Goal: Task Accomplishment & Management: Use online tool/utility

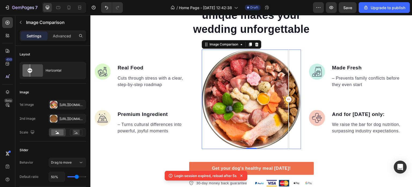
scroll to position [331, 0]
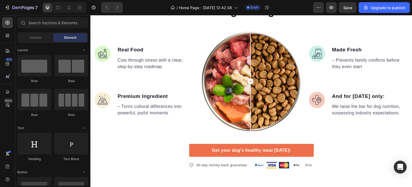
scroll to position [347, 0]
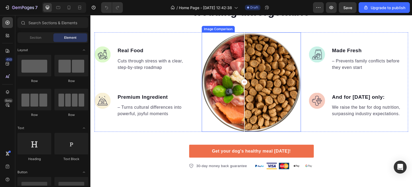
drag, startPoint x: 237, startPoint y: 83, endPoint x: 244, endPoint y: 74, distance: 11.3
click at [244, 74] on div at bounding box center [244, 81] width 11 height 99
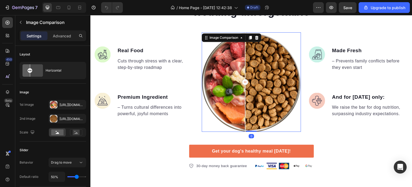
click at [267, 72] on div at bounding box center [251, 81] width 99 height 99
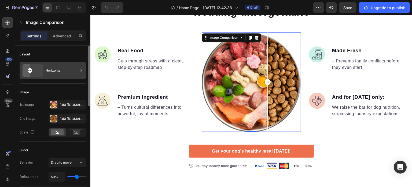
click at [75, 74] on div "Horizontal" at bounding box center [62, 70] width 33 height 12
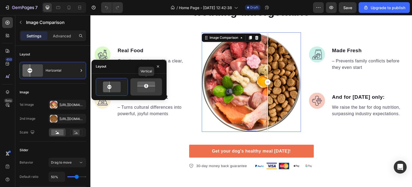
click at [140, 84] on icon at bounding box center [146, 82] width 21 height 5
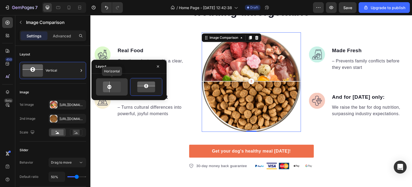
click at [108, 90] on icon at bounding box center [105, 86] width 8 height 13
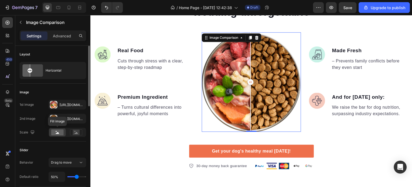
click at [58, 132] on icon at bounding box center [57, 133] width 3 height 2
click at [75, 131] on circle at bounding box center [75, 131] width 1 height 1
click at [55, 133] on rect at bounding box center [57, 132] width 12 height 6
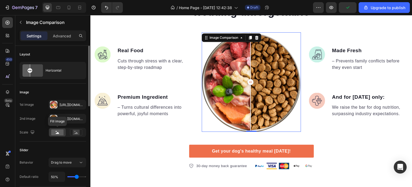
scroll to position [0, 0]
click at [60, 102] on div "[URL][DOMAIN_NAME]" at bounding box center [68, 104] width 16 height 5
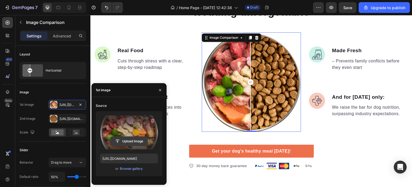
click at [132, 143] on input "file" at bounding box center [129, 140] width 37 height 9
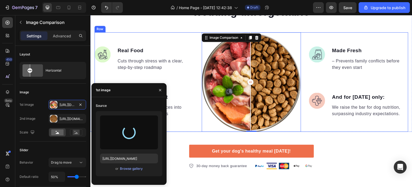
type input "[URL][DOMAIN_NAME]"
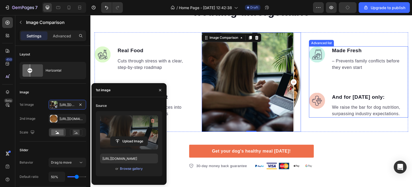
drag, startPoint x: 250, startPoint y: 81, endPoint x: 320, endPoint y: 115, distance: 78.4
click at [320, 115] on div "Image Real Food Text block Cuts through stress with a clear, step-by-step roadm…" at bounding box center [252, 81] width 314 height 99
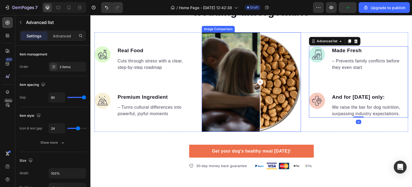
click at [259, 85] on div at bounding box center [251, 81] width 99 height 99
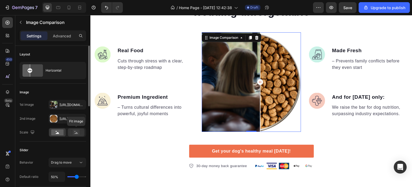
click at [78, 131] on rect at bounding box center [76, 131] width 7 height 5
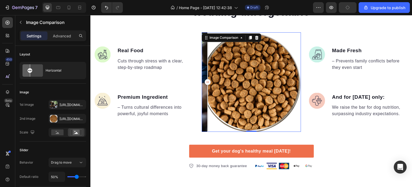
drag, startPoint x: 260, startPoint y: 83, endPoint x: 201, endPoint y: 35, distance: 76.4
click at [202, 35] on div "Image Comparison 0" at bounding box center [251, 81] width 99 height 99
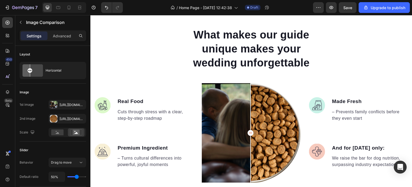
scroll to position [296, 0]
click at [218, 106] on div at bounding box center [251, 132] width 99 height 99
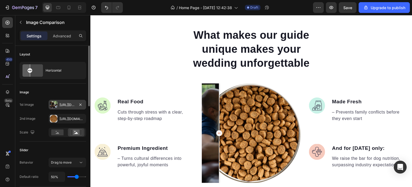
click at [60, 105] on div "[URL][DOMAIN_NAME]" at bounding box center [68, 104] width 16 height 5
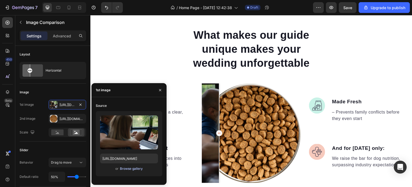
click at [129, 166] on div "Browse gallery" at bounding box center [131, 168] width 23 height 5
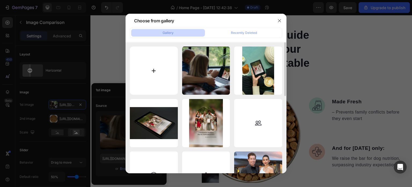
click at [165, 79] on input "file" at bounding box center [154, 70] width 48 height 48
type input "C:\fakepath\Untitled design (10).png"
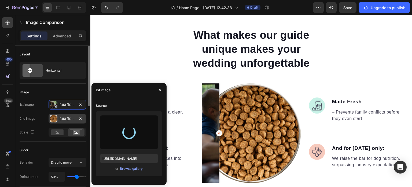
type input "[URL][DOMAIN_NAME]"
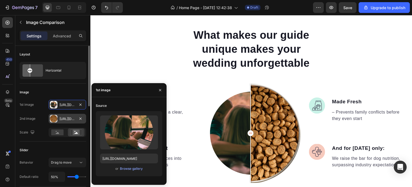
click at [59, 120] on div "[URL][DOMAIN_NAME]" at bounding box center [68, 119] width 38 height 10
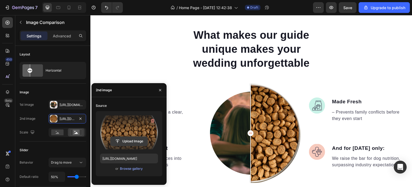
click at [123, 140] on input "file" at bounding box center [129, 140] width 37 height 9
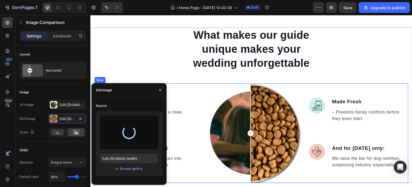
type input "[URL][DOMAIN_NAME]"
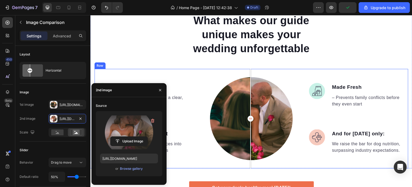
scroll to position [309, 0]
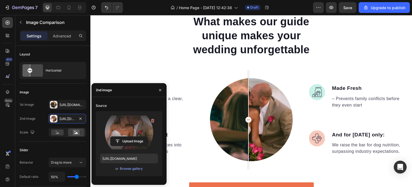
drag, startPoint x: 248, startPoint y: 116, endPoint x: 248, endPoint y: 123, distance: 7.3
click at [248, 122] on div at bounding box center [249, 120] width 6 height 6
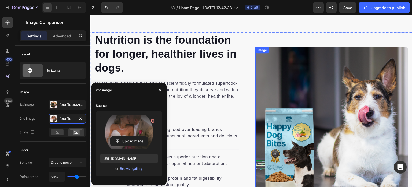
scroll to position [498, 0]
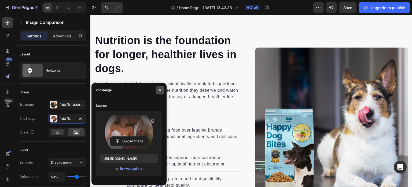
click at [158, 90] on icon "button" at bounding box center [160, 90] width 4 height 4
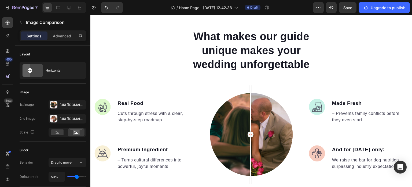
scroll to position [298, 0]
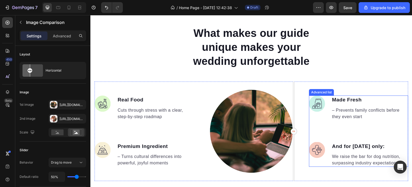
drag, startPoint x: 249, startPoint y: 129, endPoint x: 336, endPoint y: 120, distance: 86.9
click at [336, 120] on div "Image Real Food Text block Cuts through stress with a clear, step-by-step roadm…" at bounding box center [252, 130] width 314 height 99
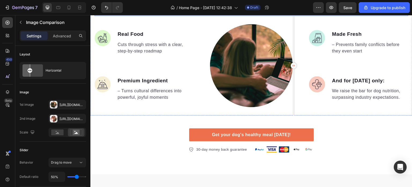
scroll to position [368, 0]
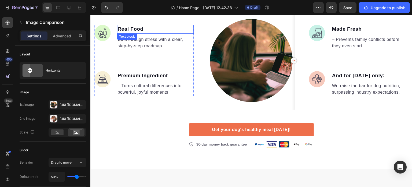
click at [135, 27] on p "Real Food" at bounding box center [156, 29] width 76 height 8
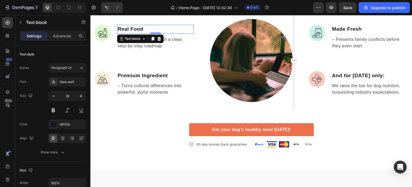
click at [135, 27] on p "Real Food" at bounding box center [156, 29] width 76 height 8
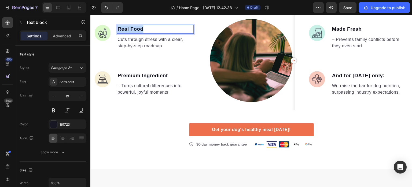
click at [135, 27] on p "Real Food" at bounding box center [156, 29] width 76 height 8
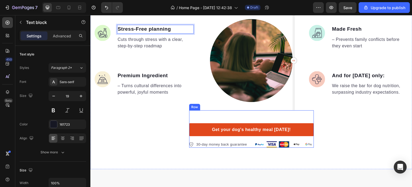
click at [230, 123] on link "Get your dog's healthy meal [DATE]!" at bounding box center [251, 129] width 125 height 13
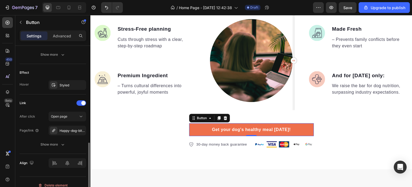
scroll to position [264, 0]
click at [66, 129] on div "Happy-dog-bites" at bounding box center [68, 130] width 16 height 5
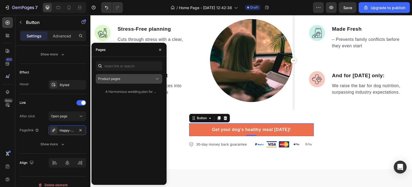
click at [124, 81] on div "Product pages" at bounding box center [129, 78] width 62 height 5
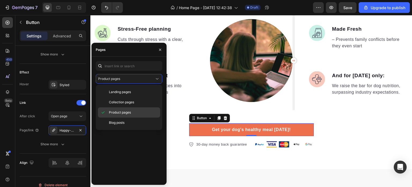
click at [126, 114] on span "Product pages" at bounding box center [120, 112] width 22 height 5
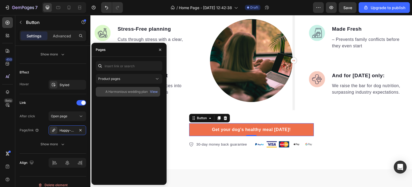
click at [134, 93] on div "A Harmonious wedding plan for multicultural love" at bounding box center [132, 91] width 52 height 5
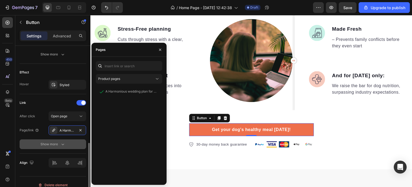
click at [68, 141] on button "Show more" at bounding box center [53, 144] width 67 height 10
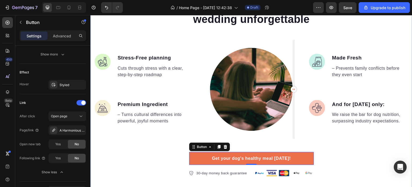
scroll to position [339, 0]
click at [136, 105] on p "Premium Ingredient" at bounding box center [156, 105] width 76 height 8
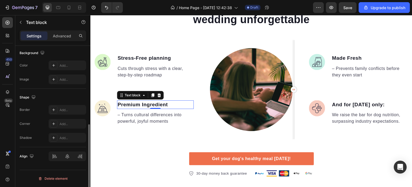
scroll to position [0, 0]
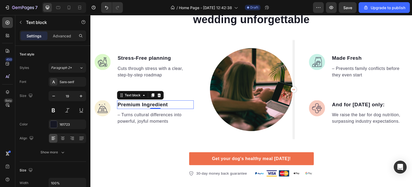
click at [136, 105] on p "Premium Ingredient" at bounding box center [156, 105] width 76 height 8
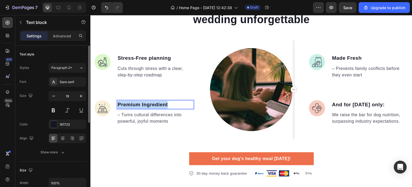
click at [136, 105] on p "Premium Ingredient" at bounding box center [156, 105] width 76 height 8
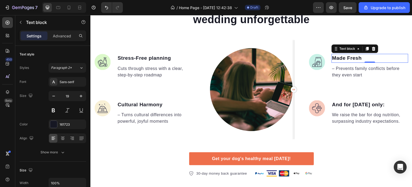
click at [357, 56] on p "Made Fresh" at bounding box center [370, 58] width 76 height 8
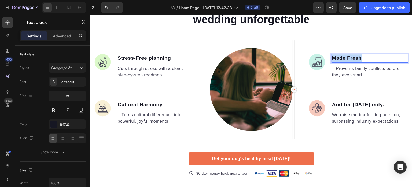
click at [357, 56] on p "Made Fresh" at bounding box center [370, 58] width 76 height 8
click at [351, 104] on p "And for [DATE] only:" at bounding box center [370, 105] width 76 height 8
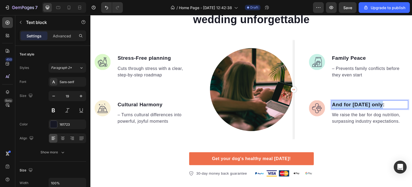
click at [351, 104] on p "And for [DATE] only:" at bounding box center [370, 105] width 76 height 8
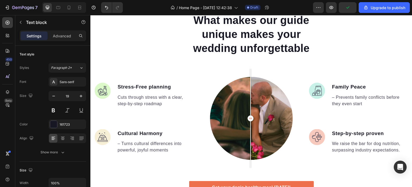
scroll to position [330, 0]
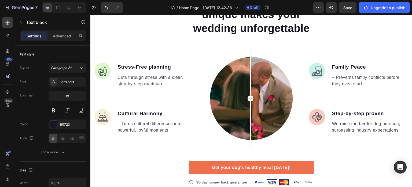
click at [387, 115] on p "Step-by-step proven" at bounding box center [370, 114] width 76 height 8
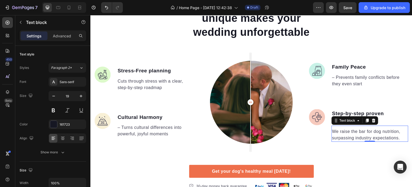
click at [375, 130] on p "We raise the bar for dog nutrition, surpassing industry expectations." at bounding box center [370, 134] width 76 height 13
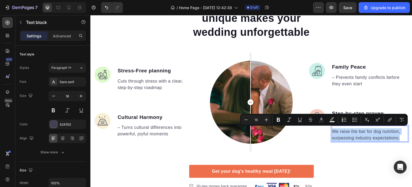
click at [375, 130] on p "We raise the bar for dog nutrition, surpassing industry expectations." at bounding box center [370, 134] width 76 height 13
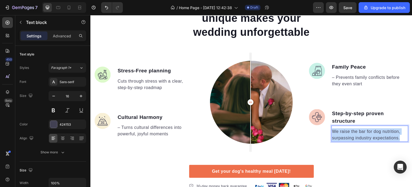
click at [375, 130] on p "We raise the bar for dog nutrition, surpassing industry expectations." at bounding box center [370, 134] width 76 height 13
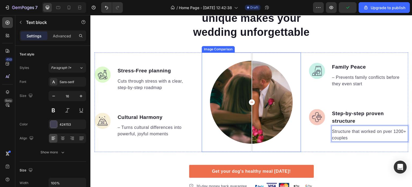
click at [251, 101] on div at bounding box center [252, 102] width 6 height 6
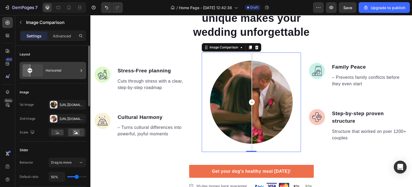
click at [35, 71] on icon at bounding box center [32, 70] width 25 height 14
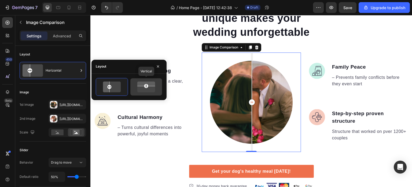
click at [141, 89] on icon at bounding box center [146, 86] width 21 height 13
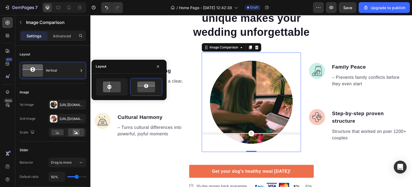
drag, startPoint x: 248, startPoint y: 101, endPoint x: 263, endPoint y: 134, distance: 36.3
click at [263, 134] on div at bounding box center [251, 133] width 99 height 11
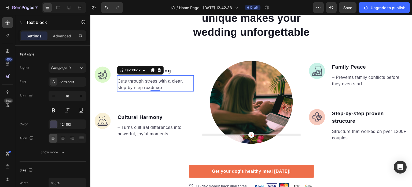
click at [176, 81] on p "Cuts through stress with a clear, step-by-step roadmap" at bounding box center [156, 84] width 76 height 13
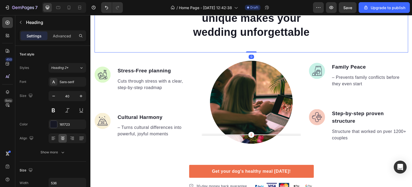
click at [183, 39] on div "What makes our guide unique makes your wedding unforgettable Heading 0" at bounding box center [252, 25] width 314 height 56
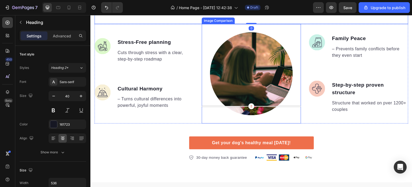
scroll to position [354, 0]
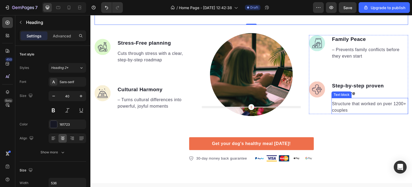
click at [389, 101] on p "Structure that worked on pver 1200+" at bounding box center [370, 103] width 76 height 6
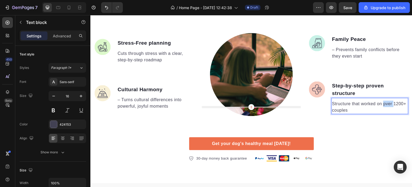
click at [384, 103] on p "Structure that worked on pver 1200+" at bounding box center [370, 103] width 76 height 6
click at [107, 50] on img at bounding box center [103, 47] width 16 height 16
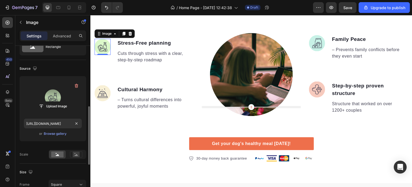
scroll to position [0, 0]
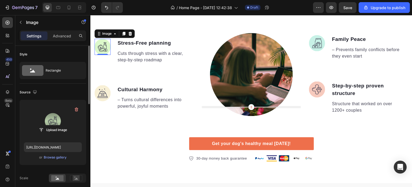
click at [62, 124] on label at bounding box center [53, 121] width 58 height 34
click at [62, 125] on input "file" at bounding box center [52, 129] width 37 height 9
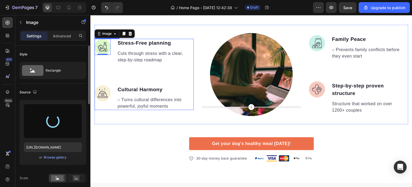
type input "[URL][DOMAIN_NAME]"
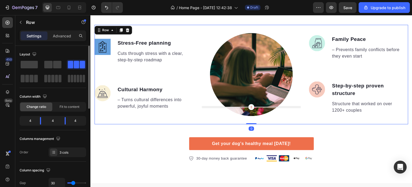
click at [144, 32] on div "Image Stress-Free planning Text block Cuts through stress with a clear, step-by…" at bounding box center [144, 74] width 99 height 99
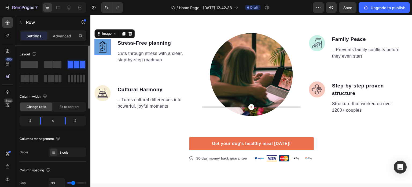
click at [102, 49] on img at bounding box center [103, 47] width 16 height 16
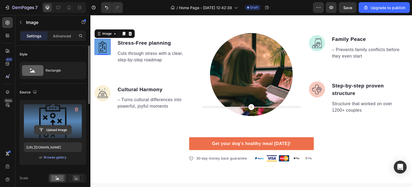
click at [50, 126] on input "file" at bounding box center [52, 129] width 37 height 9
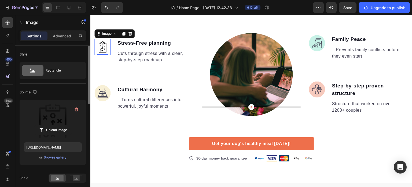
click at [104, 43] on img at bounding box center [103, 47] width 16 height 16
click at [56, 130] on input "file" at bounding box center [52, 129] width 37 height 9
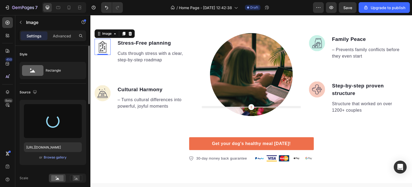
type input "[URL][DOMAIN_NAME]"
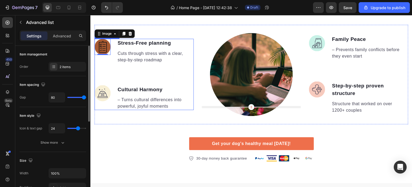
click at [119, 75] on ul "Image 0 Stress-Free planning Text block Cuts through stress with a clear, step-…" at bounding box center [144, 74] width 99 height 71
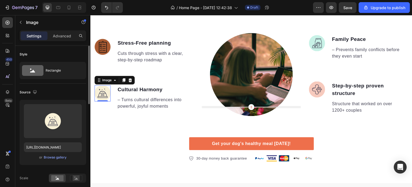
click at [107, 92] on img at bounding box center [103, 93] width 16 height 16
click at [103, 50] on img at bounding box center [103, 47] width 16 height 16
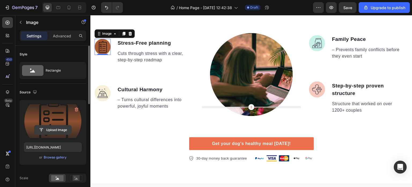
click at [61, 132] on input "file" at bounding box center [52, 129] width 37 height 9
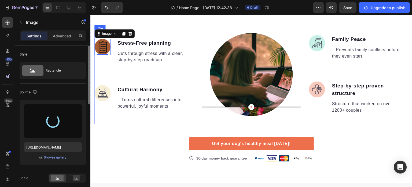
type input "[URL][DOMAIN_NAME]"
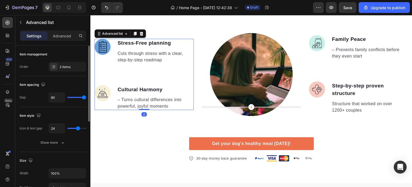
click at [136, 66] on ul "Image Stress-Free planning Text block Cuts through stress with a clear, step-by…" at bounding box center [144, 74] width 99 height 71
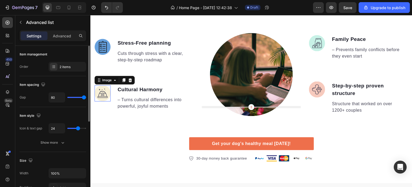
click at [105, 96] on img at bounding box center [103, 93] width 16 height 16
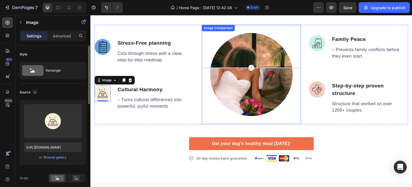
drag, startPoint x: 252, startPoint y: 107, endPoint x: 253, endPoint y: 68, distance: 39.8
click at [253, 68] on div at bounding box center [252, 68] width 6 height 6
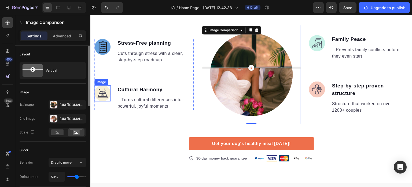
click at [104, 92] on img at bounding box center [103, 93] width 16 height 16
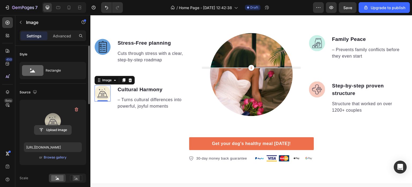
click at [59, 131] on input "file" at bounding box center [52, 129] width 37 height 9
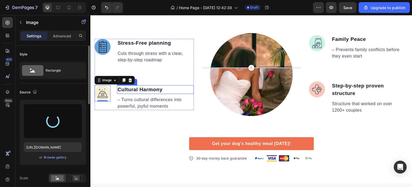
type input "[URL][DOMAIN_NAME]"
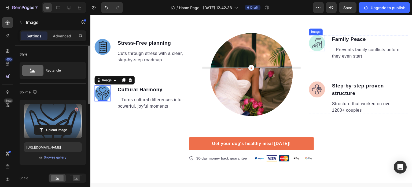
click at [322, 41] on img at bounding box center [317, 43] width 16 height 16
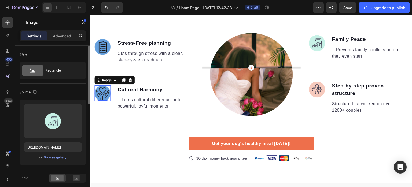
click at [104, 98] on img at bounding box center [103, 93] width 16 height 16
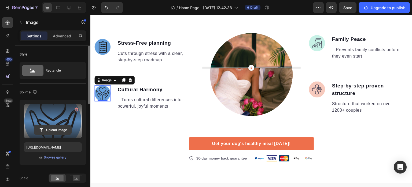
click at [59, 129] on input "file" at bounding box center [52, 129] width 37 height 9
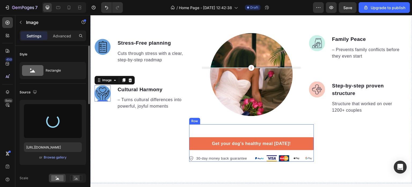
type input "[URL][DOMAIN_NAME]"
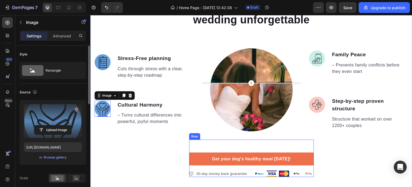
scroll to position [340, 0]
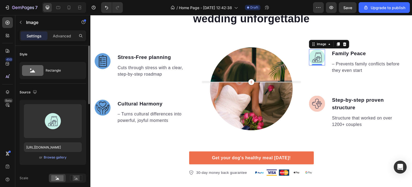
click at [319, 60] on img at bounding box center [317, 57] width 16 height 16
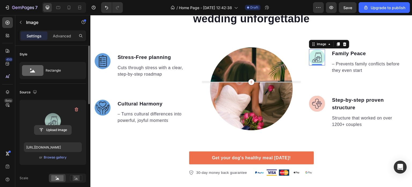
click at [61, 126] on input "file" at bounding box center [52, 129] width 37 height 9
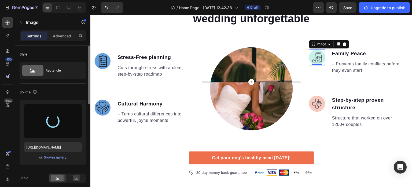
type input "[URL][DOMAIN_NAME]"
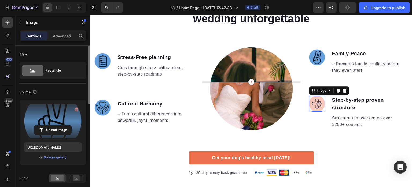
click at [316, 104] on img at bounding box center [317, 104] width 16 height 16
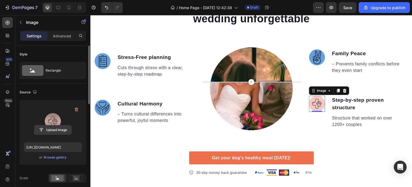
click at [61, 133] on input "file" at bounding box center [52, 129] width 37 height 9
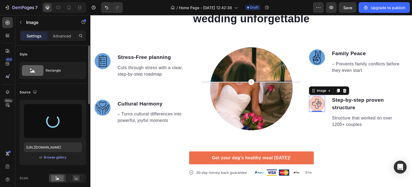
type input "[URL][DOMAIN_NAME]"
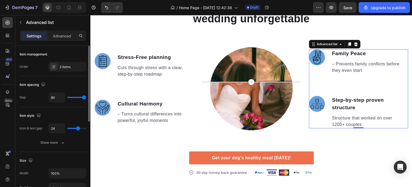
click at [314, 70] on li "Image Family Peace Text block – Prevents family conflicts before they even star…" at bounding box center [358, 61] width 99 height 25
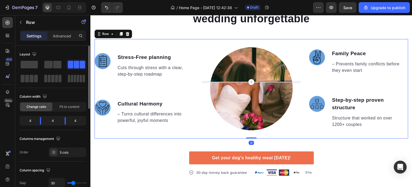
click at [341, 132] on div "Image Family Peace Text block – Prevents family conflicts before they even star…" at bounding box center [358, 88] width 99 height 99
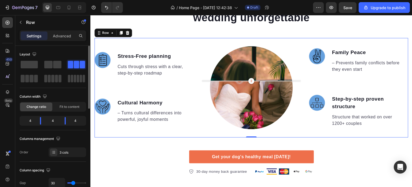
scroll to position [373, 0]
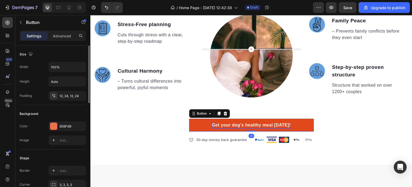
click at [283, 124] on div "Get your dog's healthy meal [DATE]!" at bounding box center [251, 125] width 79 height 6
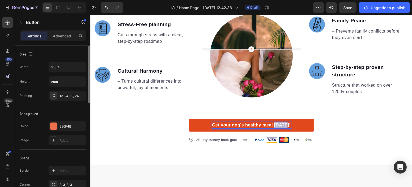
click at [283, 124] on p "Get your dog's healthy meal [DATE]!" at bounding box center [251, 125] width 79 height 6
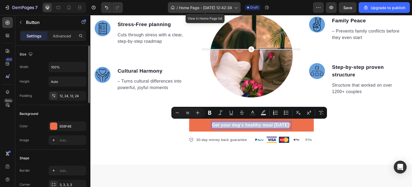
copy p "Get your dog's healthy meal [DATE]!"
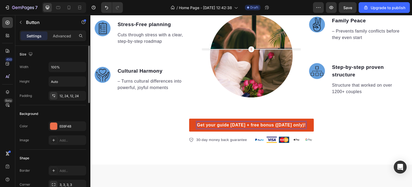
click at [243, 124] on p "Get your guide [DATE] + free bonus ([DATE] only)!" at bounding box center [251, 125] width 109 height 6
click at [349, 133] on div "What makes our guide unique makes your wedding unforgettable Heading Image Stre…" at bounding box center [251, 46] width 322 height 193
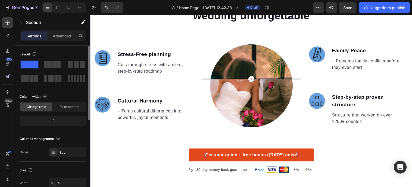
scroll to position [347, 0]
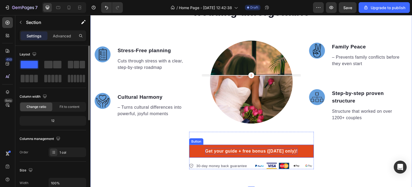
click at [305, 148] on link "Get your guide + free bonus ([DATE] only)!" at bounding box center [251, 150] width 125 height 13
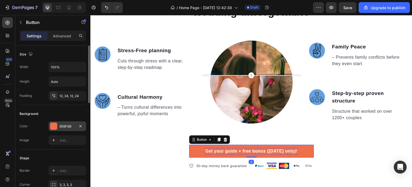
click at [61, 124] on div "EE6F4B" at bounding box center [68, 126] width 16 height 5
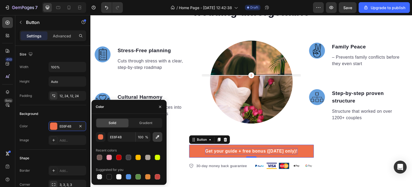
click at [156, 139] on icon "button" at bounding box center [157, 136] width 5 height 5
type input "659FDE"
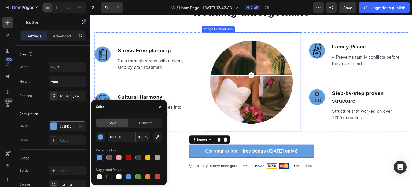
click at [220, 124] on div at bounding box center [251, 81] width 99 height 99
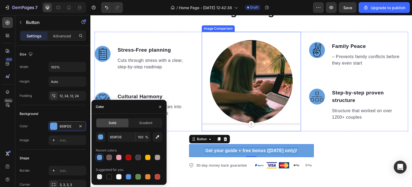
scroll to position [351, 0]
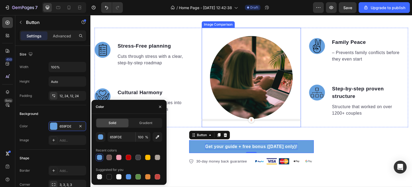
type input "EE6F4B"
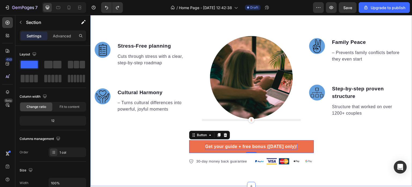
click at [335, 158] on div "What makes our guide unique makes your wedding unforgettable Heading Image Stre…" at bounding box center [251, 68] width 322 height 193
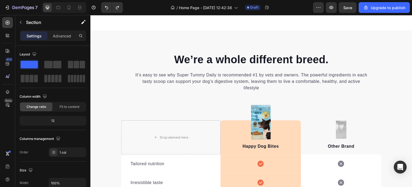
scroll to position [1002, 0]
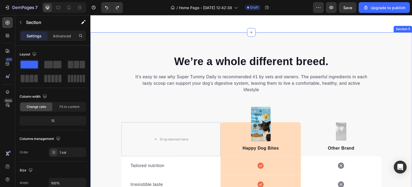
click at [285, 88] on div "We’re a whole different breed. Heading It’s easy to see why Super Tummy Daily i…" at bounding box center [251, 180] width 322 height 296
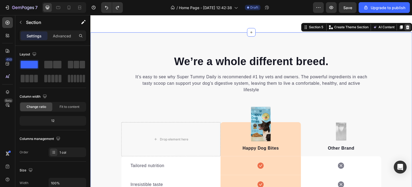
click at [406, 29] on icon at bounding box center [408, 27] width 4 height 4
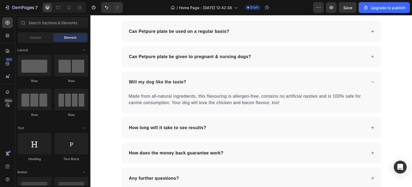
scroll to position [1283, 0]
click at [298, 7] on p "Frequently Asked Questions" at bounding box center [251, 0] width 259 height 14
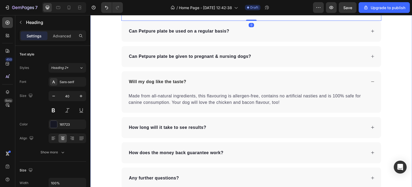
click at [322, 59] on div "Frequently Asked Questions Heading 0 Can Petpure plate be used on a regular bas…" at bounding box center [251, 90] width 322 height 238
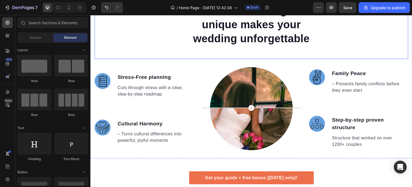
scroll to position [323, 0]
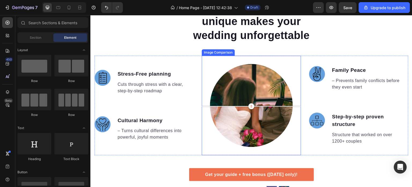
drag, startPoint x: 254, startPoint y: 104, endPoint x: 289, endPoint y: 106, distance: 35.5
click at [289, 106] on div at bounding box center [251, 106] width 99 height 11
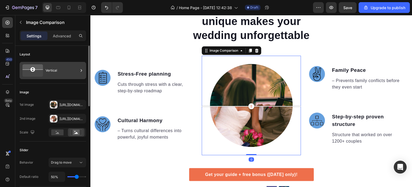
click at [40, 73] on icon at bounding box center [32, 70] width 25 height 14
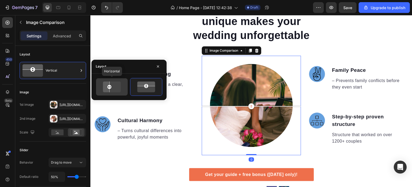
click at [120, 87] on icon at bounding box center [111, 86] width 21 height 13
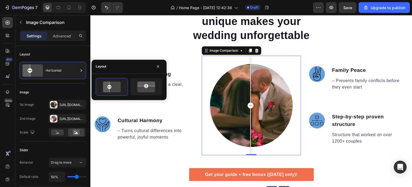
click at [270, 87] on div at bounding box center [251, 105] width 99 height 99
drag, startPoint x: 270, startPoint y: 87, endPoint x: 249, endPoint y: 87, distance: 20.7
click at [250, 87] on div at bounding box center [250, 79] width 1 height 47
click at [313, 60] on div "Image" at bounding box center [316, 62] width 12 height 5
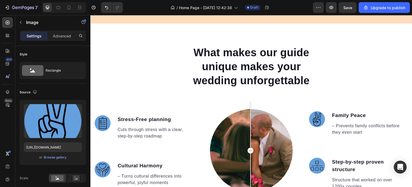
scroll to position [282, 0]
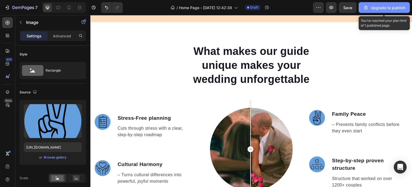
click at [384, 8] on div "Upgrade to publish" at bounding box center [385, 8] width 42 height 6
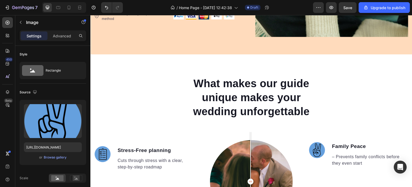
scroll to position [0, 0]
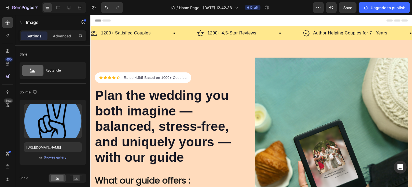
click at [158, 106] on h2 "Plan the wedding you both imagine — balanced, stress-free, and uniquely yours —…" at bounding box center [165, 126] width 140 height 78
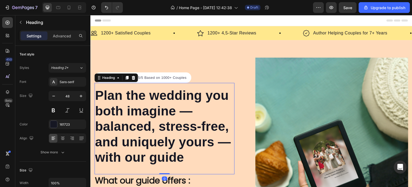
click at [158, 106] on h2 "Plan the wedding you both imagine — balanced, stress-free, and uniquely yours —…" at bounding box center [165, 126] width 140 height 78
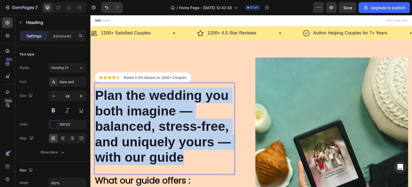
click at [158, 106] on p "Plan the wedding you both imagine — balanced, stress-free, and uniquely yours —…" at bounding box center [164, 126] width 139 height 77
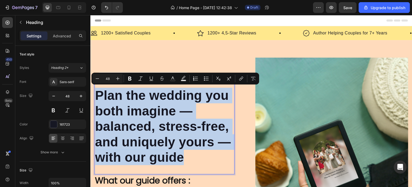
click at [158, 106] on p "Plan the wedding you both imagine — balanced, stress-free, and uniquely yours —…" at bounding box center [164, 126] width 139 height 77
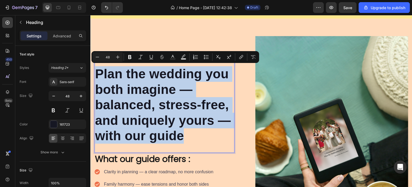
scroll to position [30, 0]
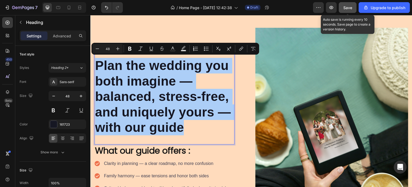
click at [353, 3] on button "Save" at bounding box center [348, 7] width 18 height 11
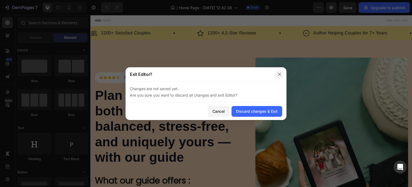
click at [280, 74] on icon "button" at bounding box center [280, 74] width 4 height 4
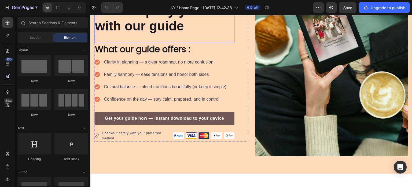
scroll to position [131, 0]
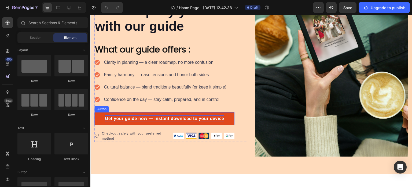
click at [150, 116] on p "Get your guide now — instant download to your device" at bounding box center [164, 118] width 119 height 6
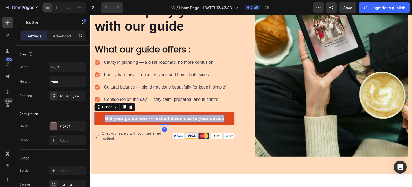
click at [150, 116] on p "Get your guide now — instant download to your device" at bounding box center [164, 118] width 119 height 6
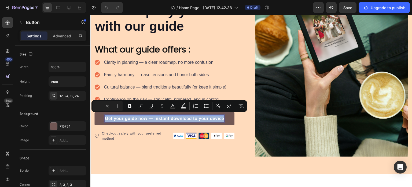
copy p "Get your guide now — instant download to your device"
